Goal: Communication & Community: Answer question/provide support

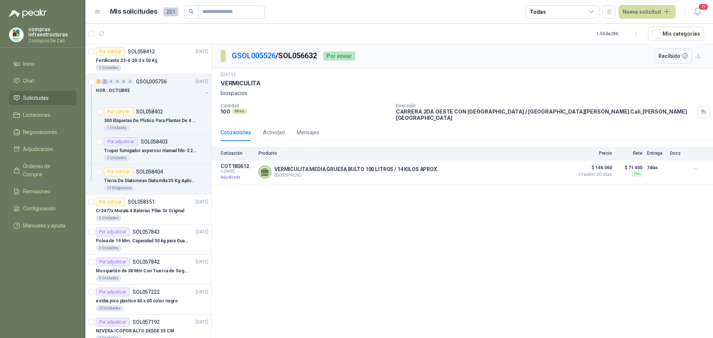
click at [35, 79] on li "Chat" at bounding box center [42, 81] width 59 height 8
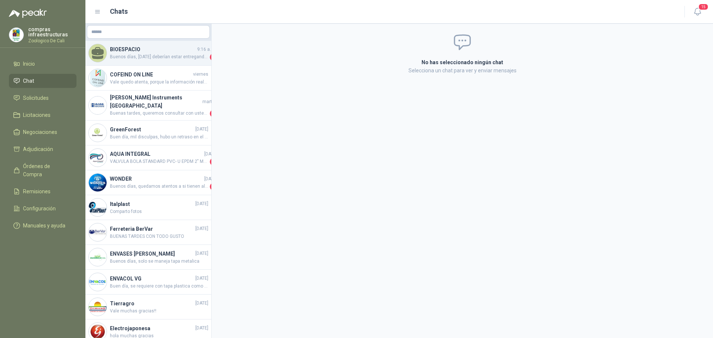
click at [133, 56] on span "Buenos días, [DATE] deberían estar entregando, te comparto número de guía, ya q…" at bounding box center [159, 56] width 98 height 7
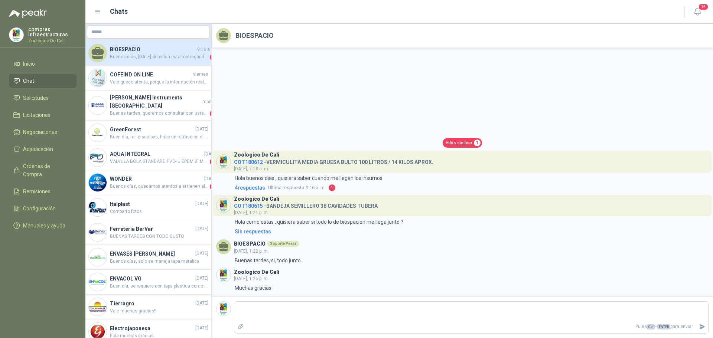
click at [459, 144] on span "Hilos sin leer" at bounding box center [458, 143] width 27 height 7
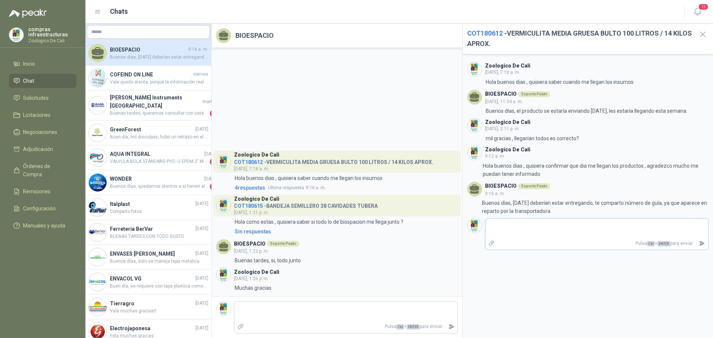
click at [537, 236] on textarea at bounding box center [596, 228] width 223 height 17
click at [298, 72] on div "Zoologico De Cali COT180612 - VERMICULITA MEDIA GRUESA BULTO 100 LITROS / 14 KI…" at bounding box center [337, 172] width 251 height 249
click at [163, 233] on span "BUENAS TARDES CON TODO GUSTO" at bounding box center [159, 236] width 98 height 7
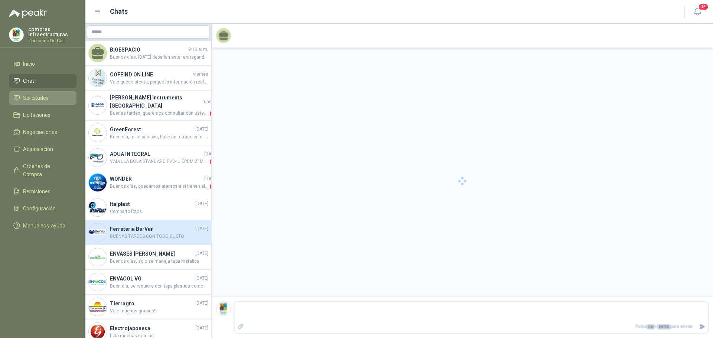
click at [63, 102] on link "Solicitudes" at bounding box center [43, 98] width 68 height 14
